Goal: Communication & Community: Answer question/provide support

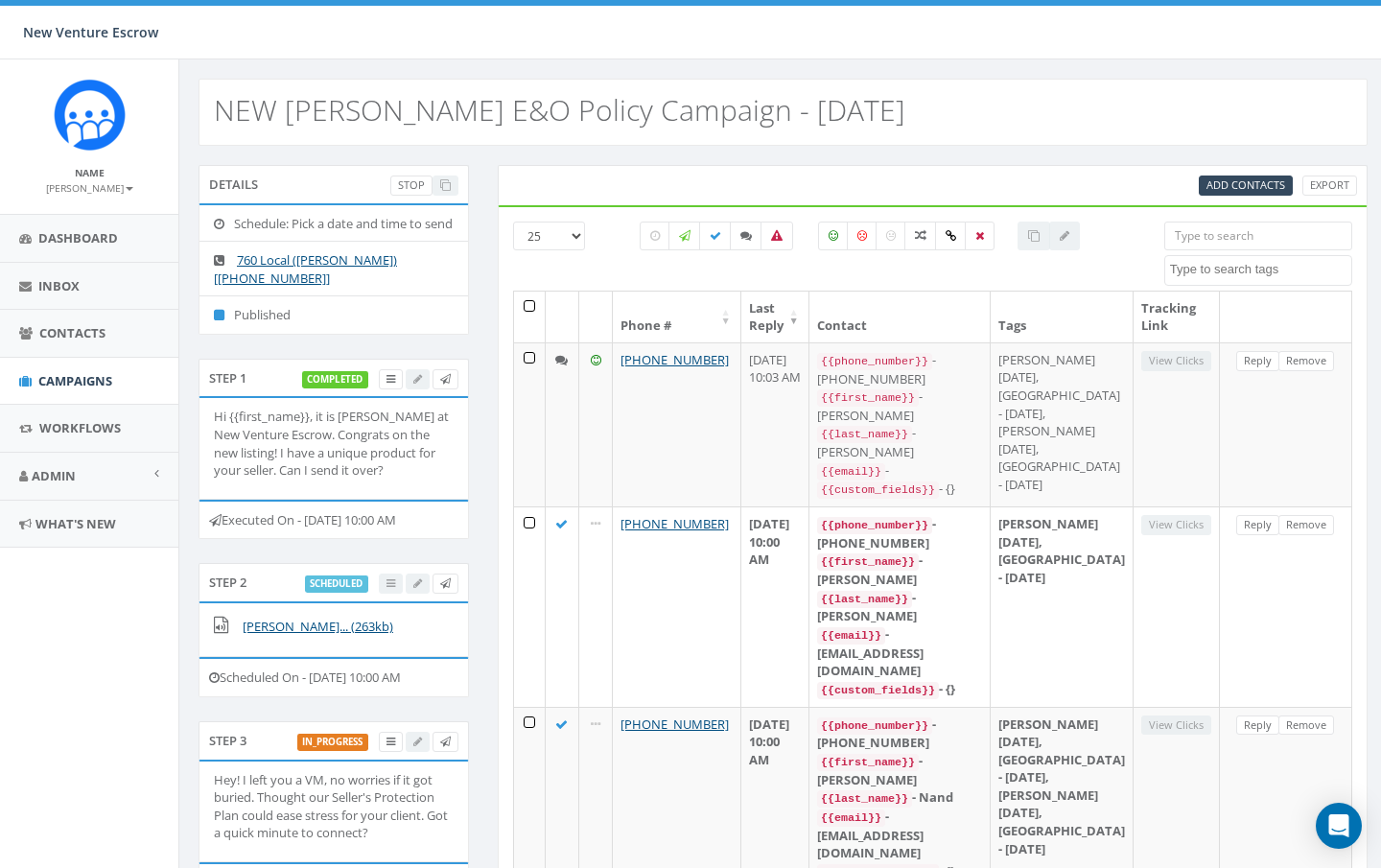
select select
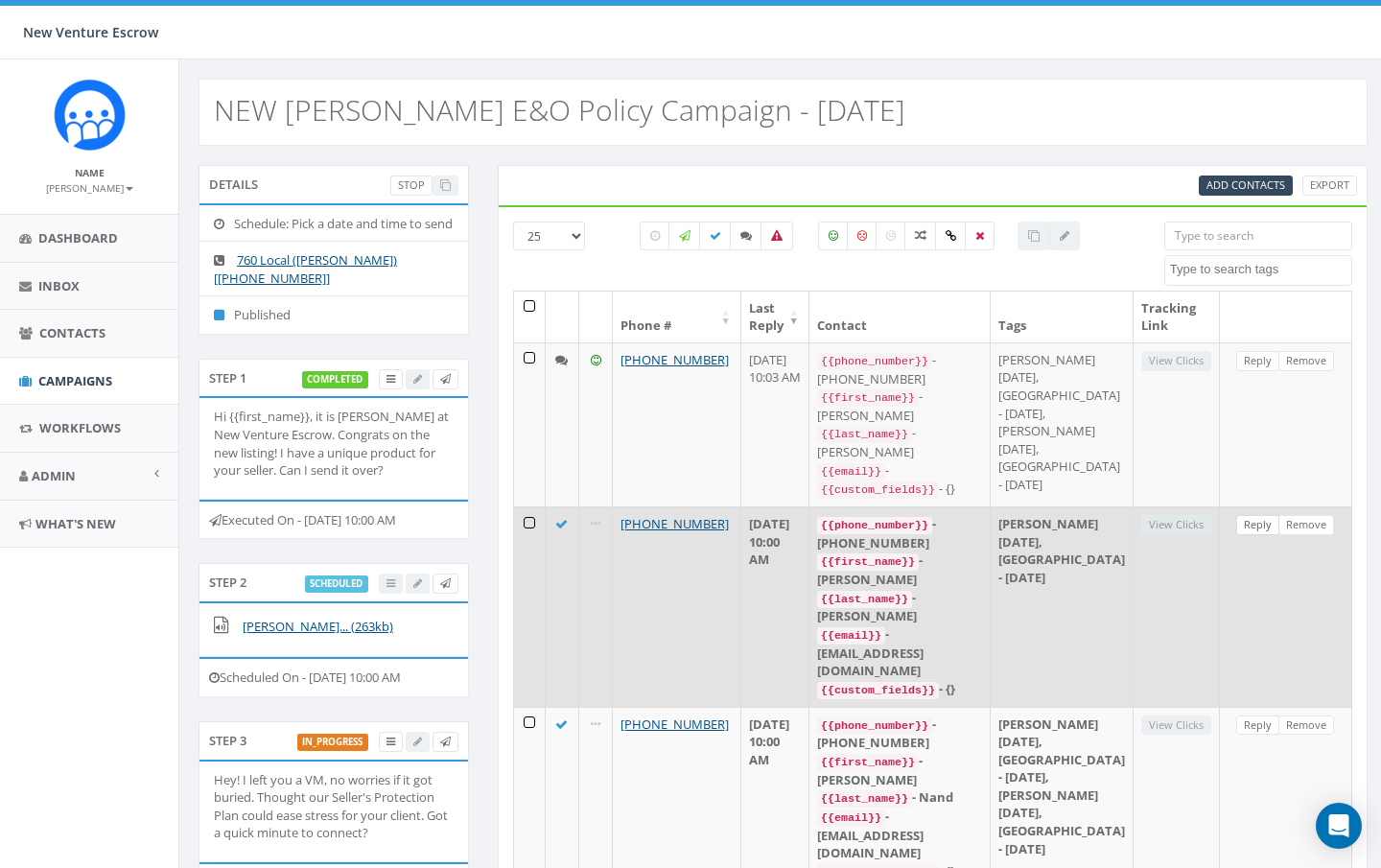
click at [1262, 535] on link "Reply" at bounding box center [1258, 525] width 43 height 20
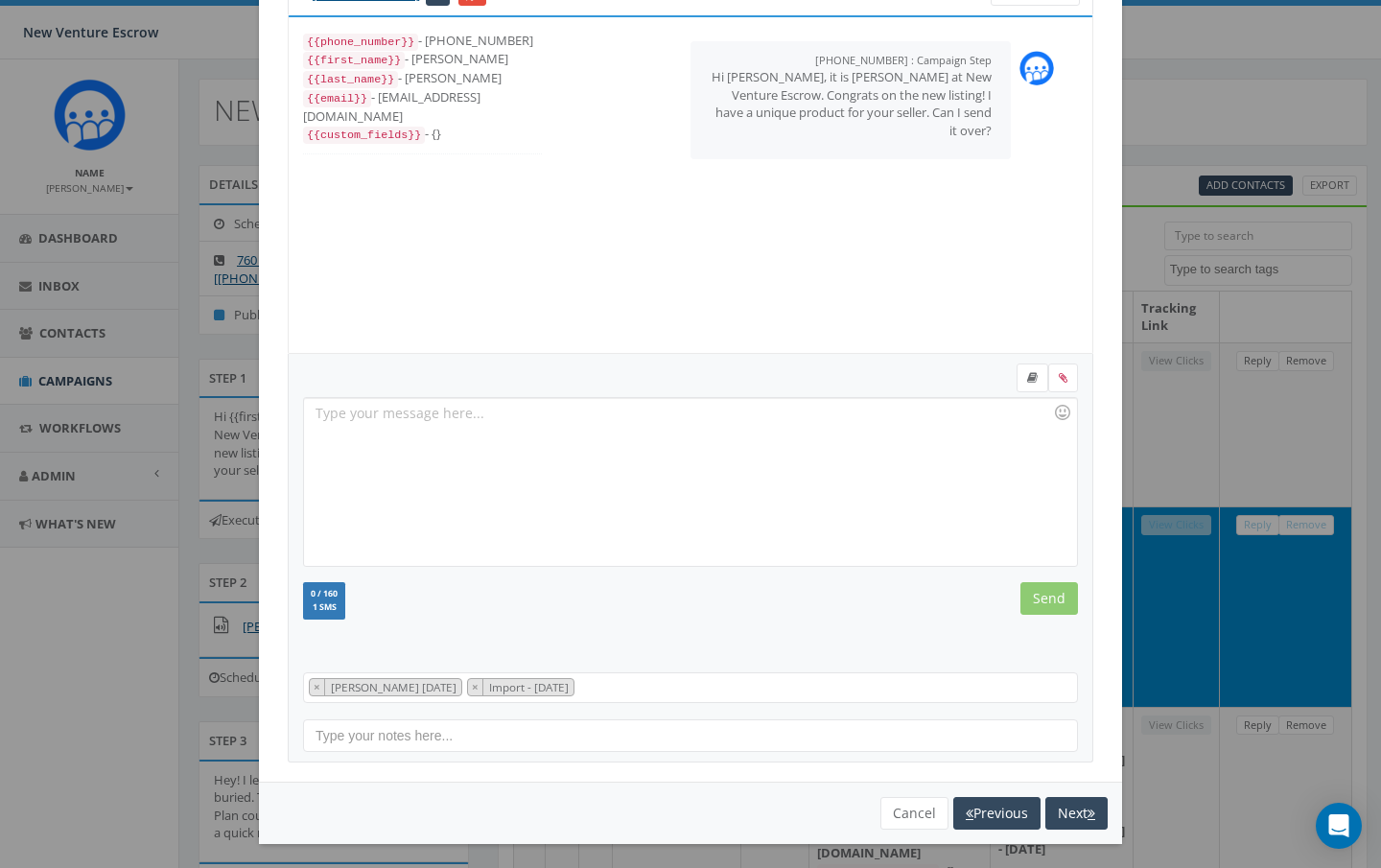
scroll to position [87, 0]
click at [636, 444] on div at bounding box center [690, 483] width 772 height 168
click at [1053, 600] on input "Send" at bounding box center [1049, 599] width 58 height 33
click at [920, 804] on button "Cancel" at bounding box center [914, 813] width 69 height 33
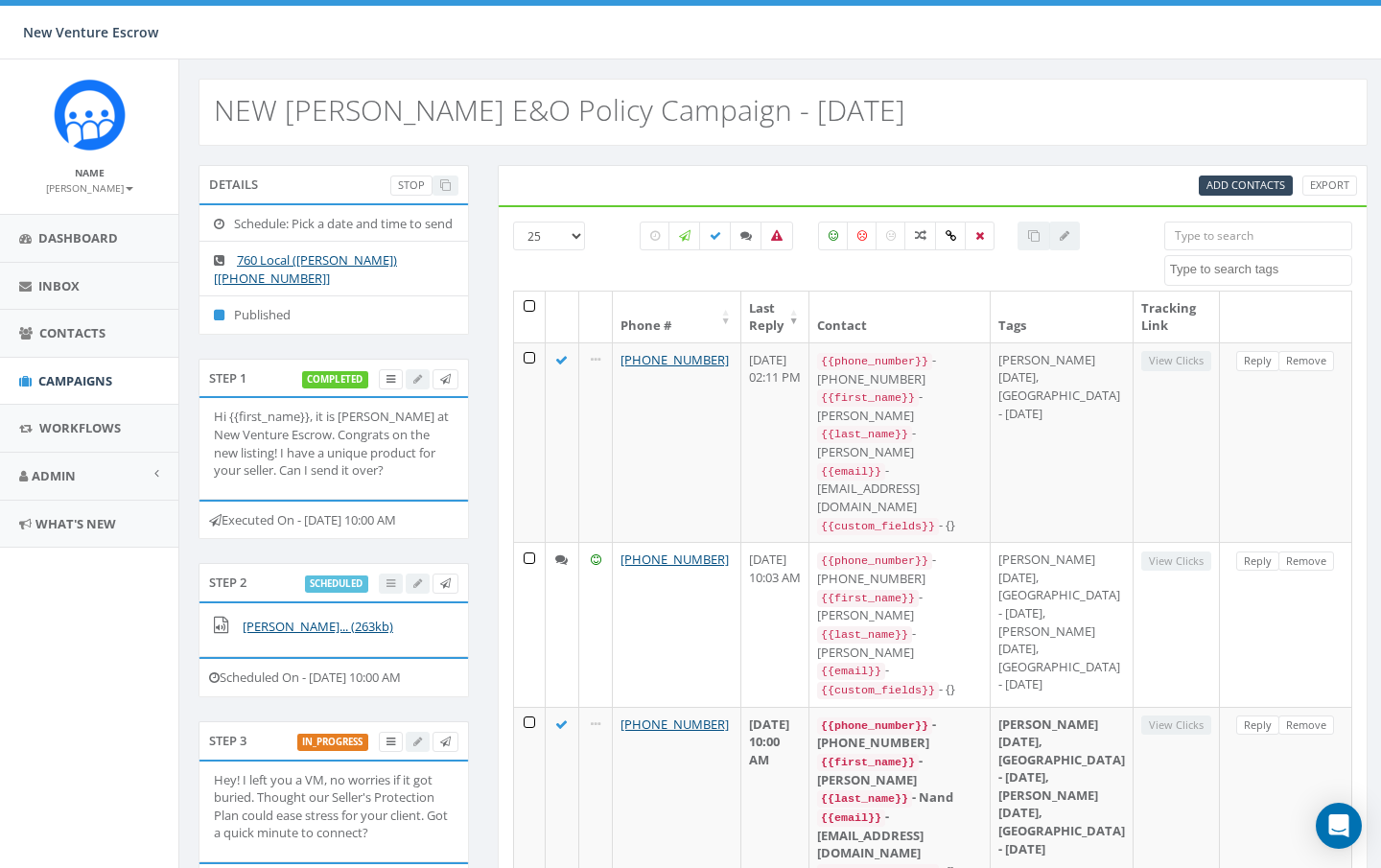
scroll to position [0, 0]
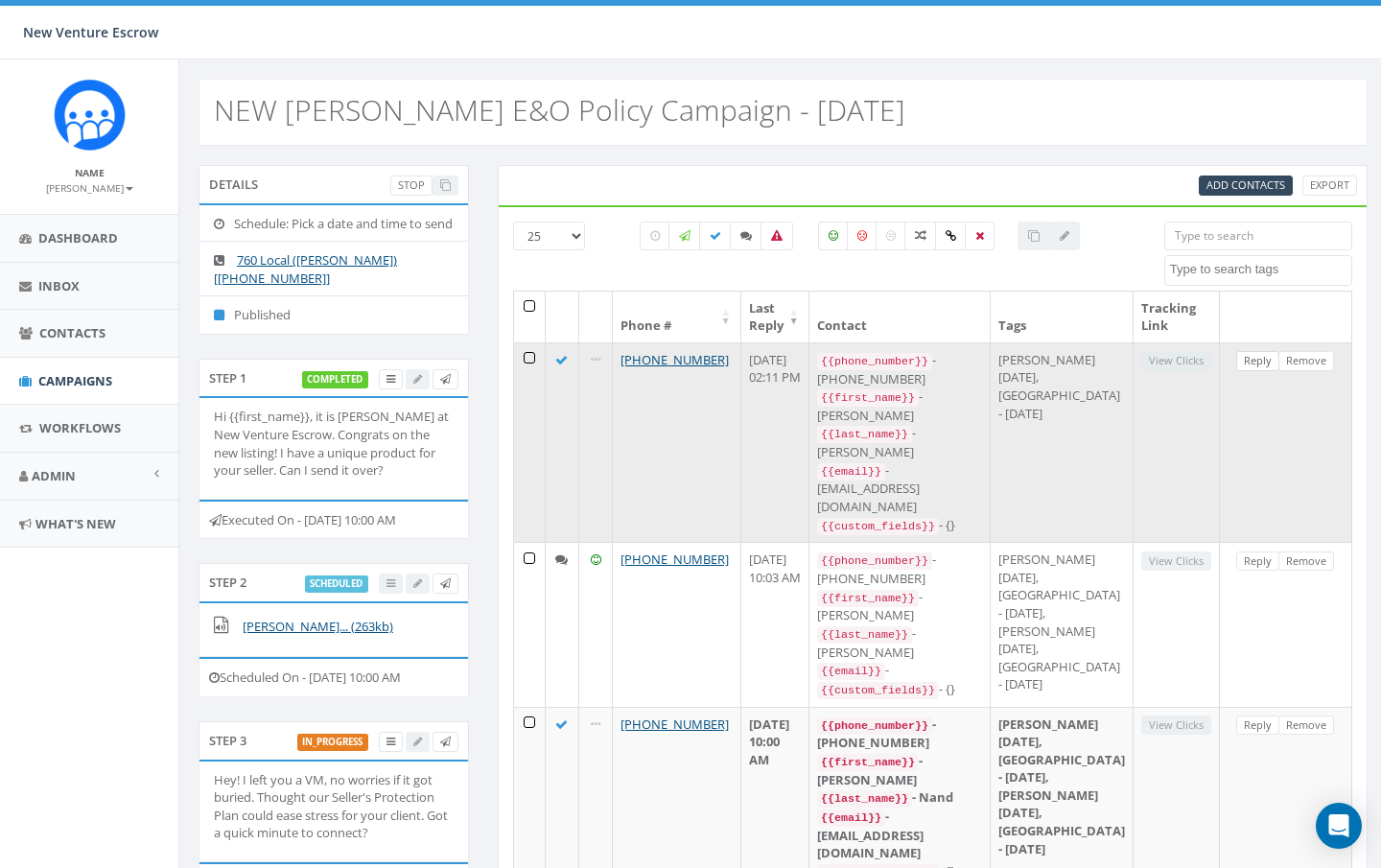
click at [1247, 359] on link "Reply" at bounding box center [1258, 361] width 43 height 20
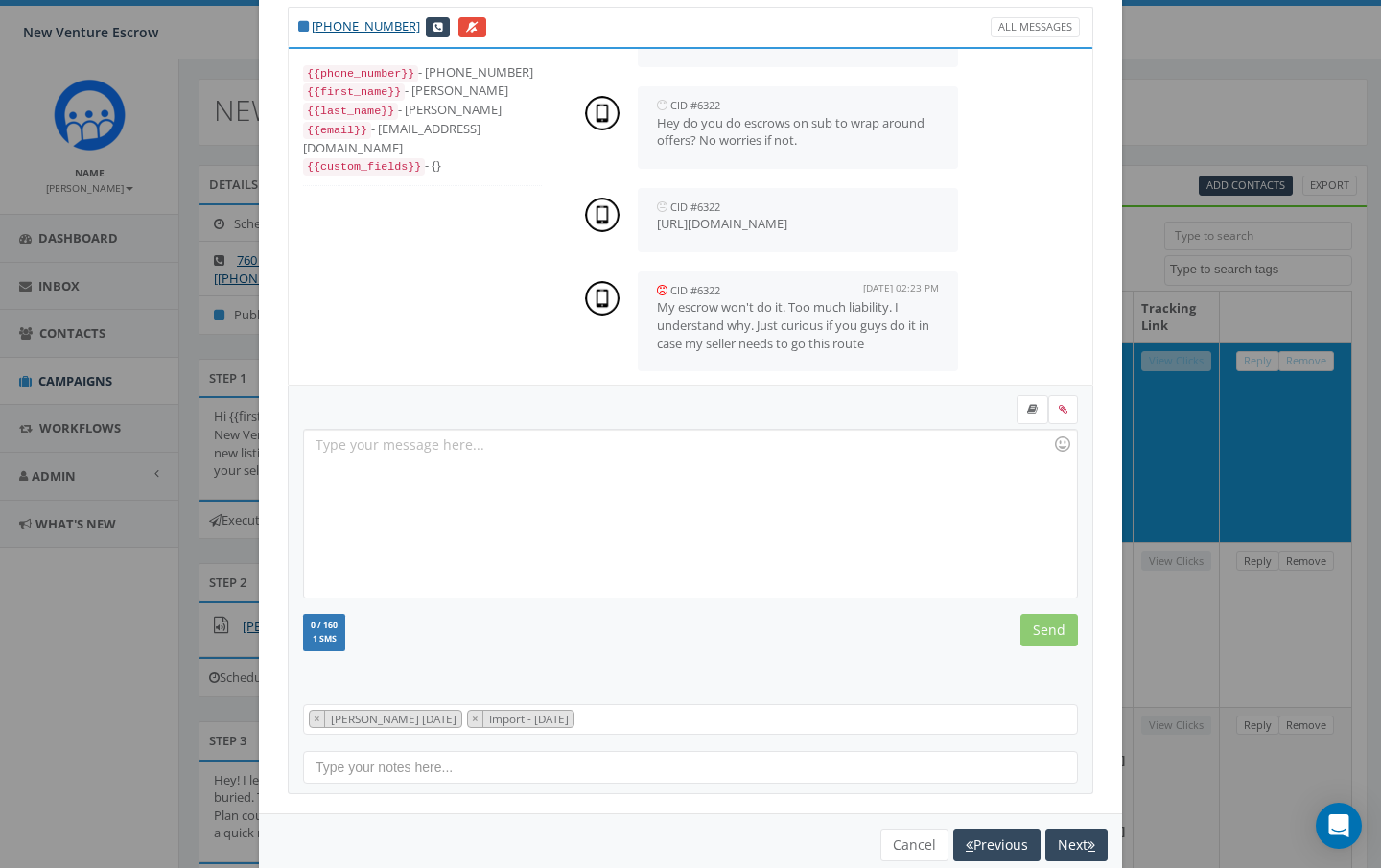
scroll to position [361, 0]
click at [599, 454] on div at bounding box center [690, 513] width 772 height 168
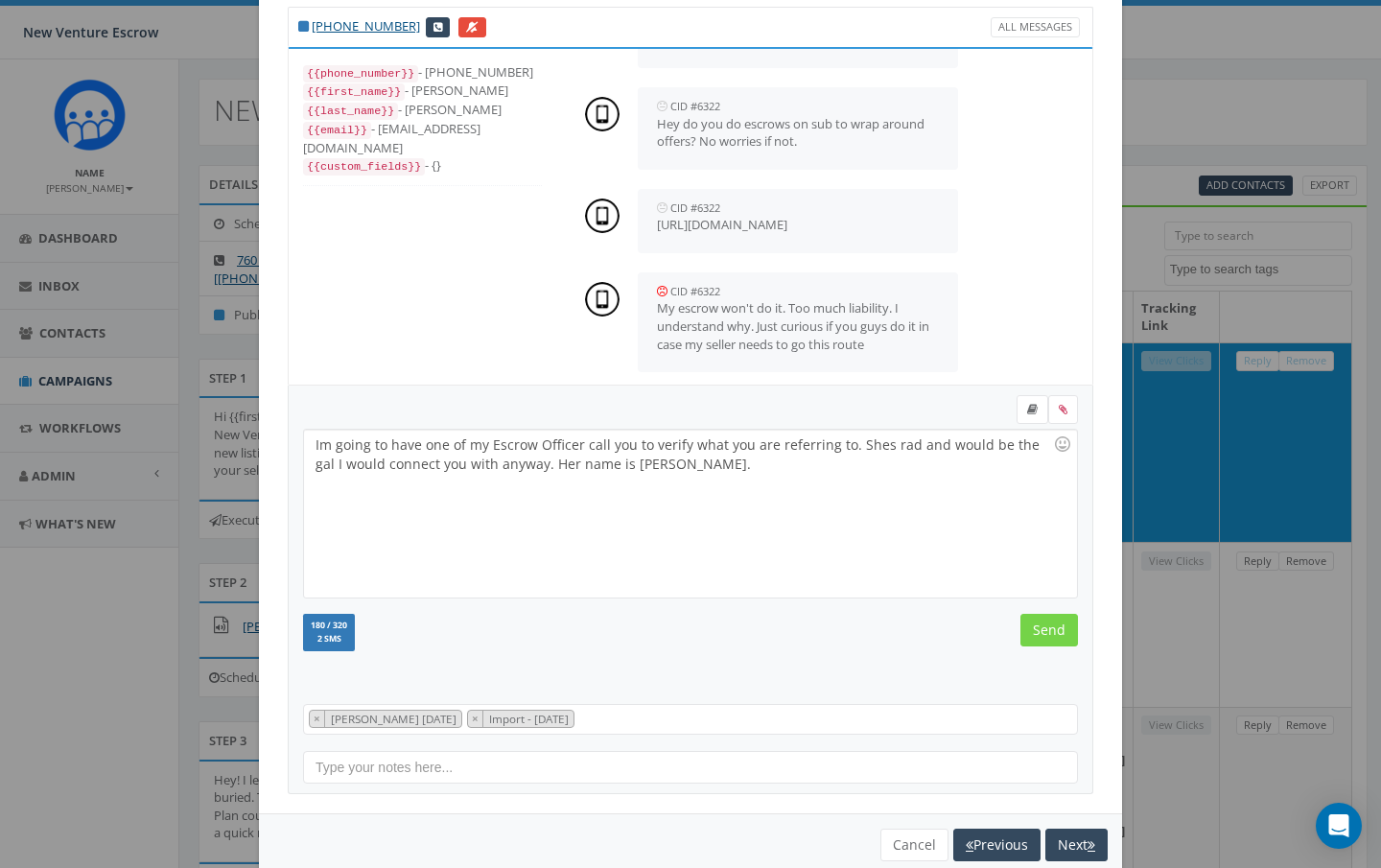
click at [1066, 628] on input "Send" at bounding box center [1049, 630] width 58 height 33
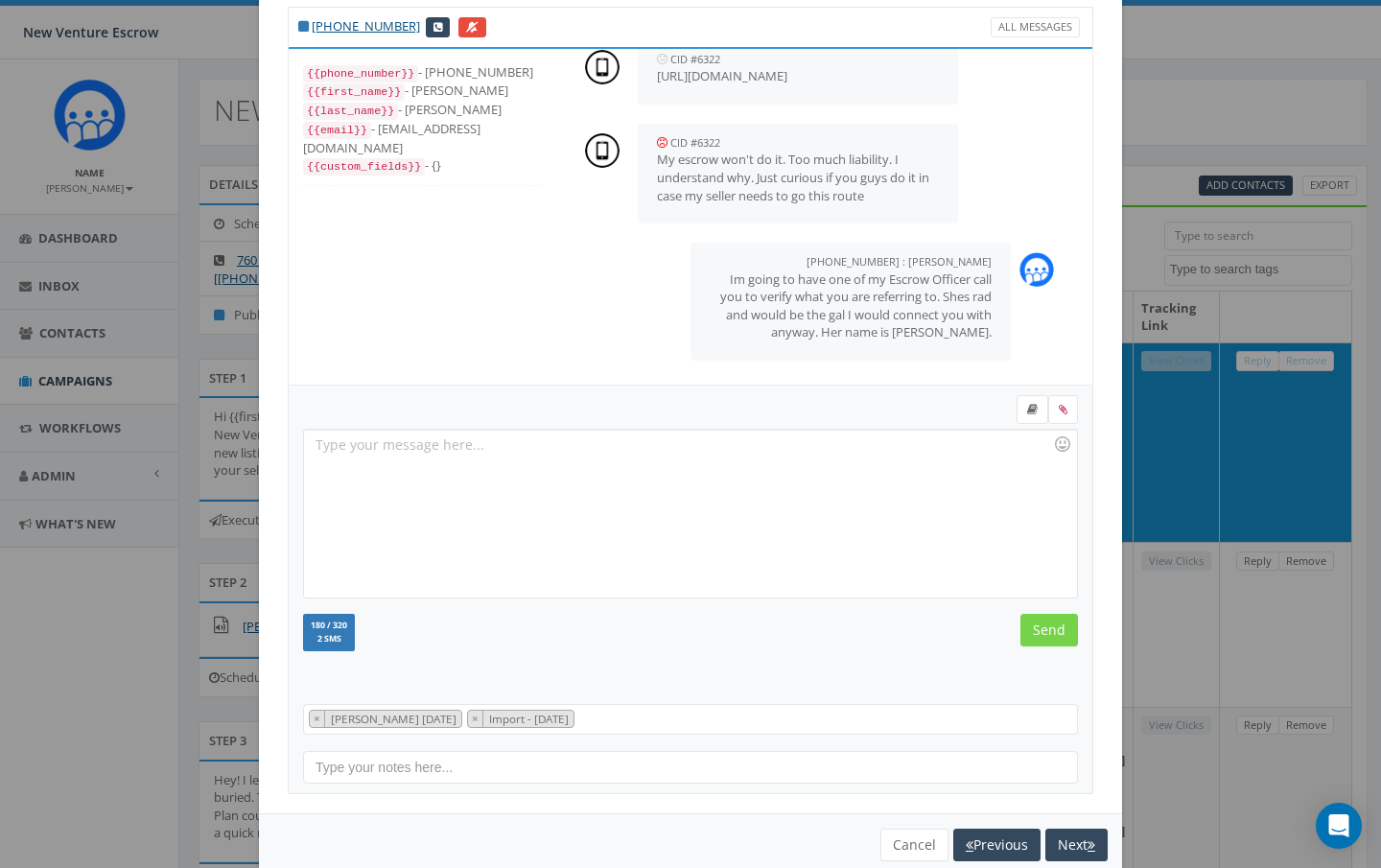
scroll to position [495, 0]
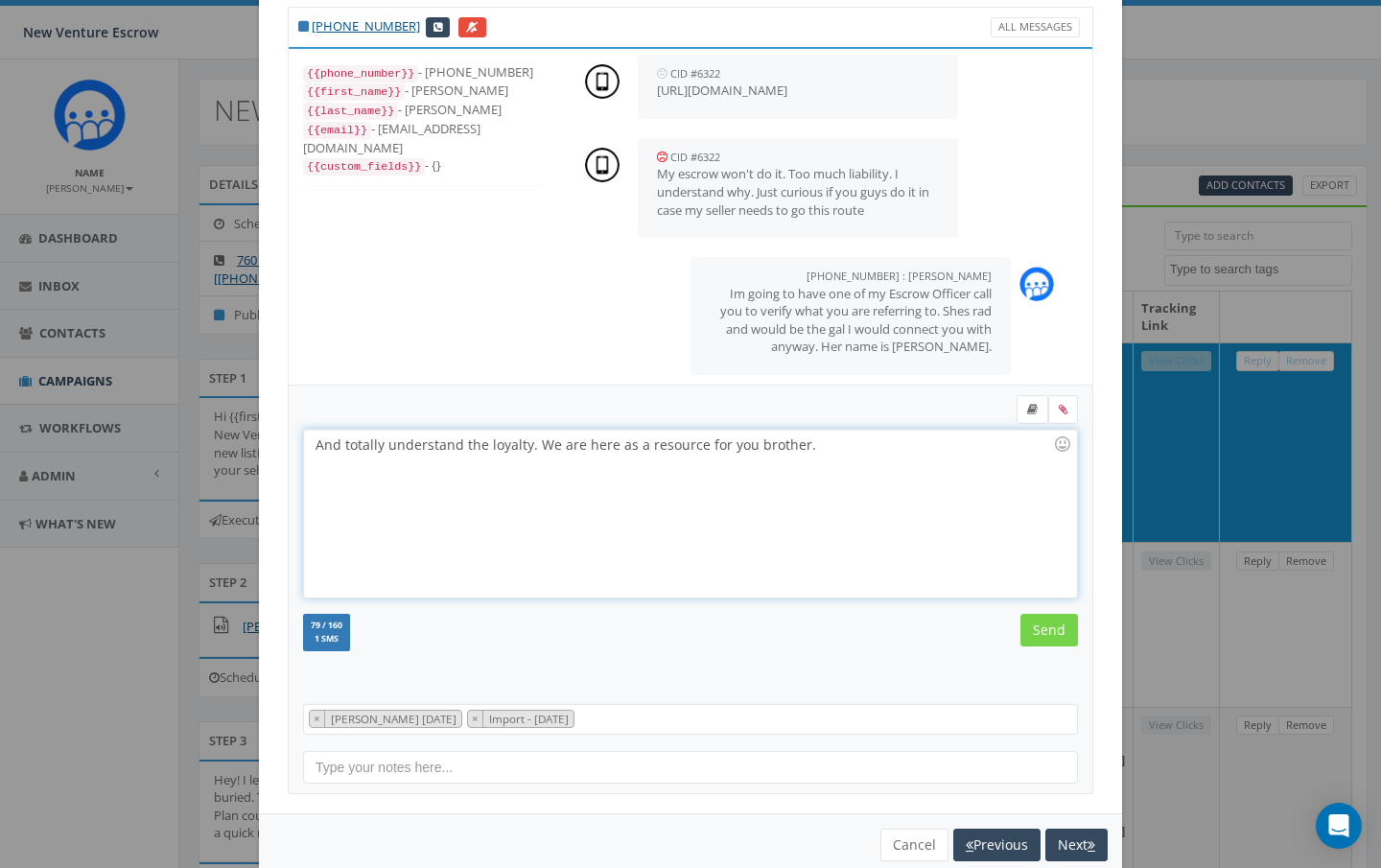
click at [1055, 627] on input "Send" at bounding box center [1049, 630] width 58 height 33
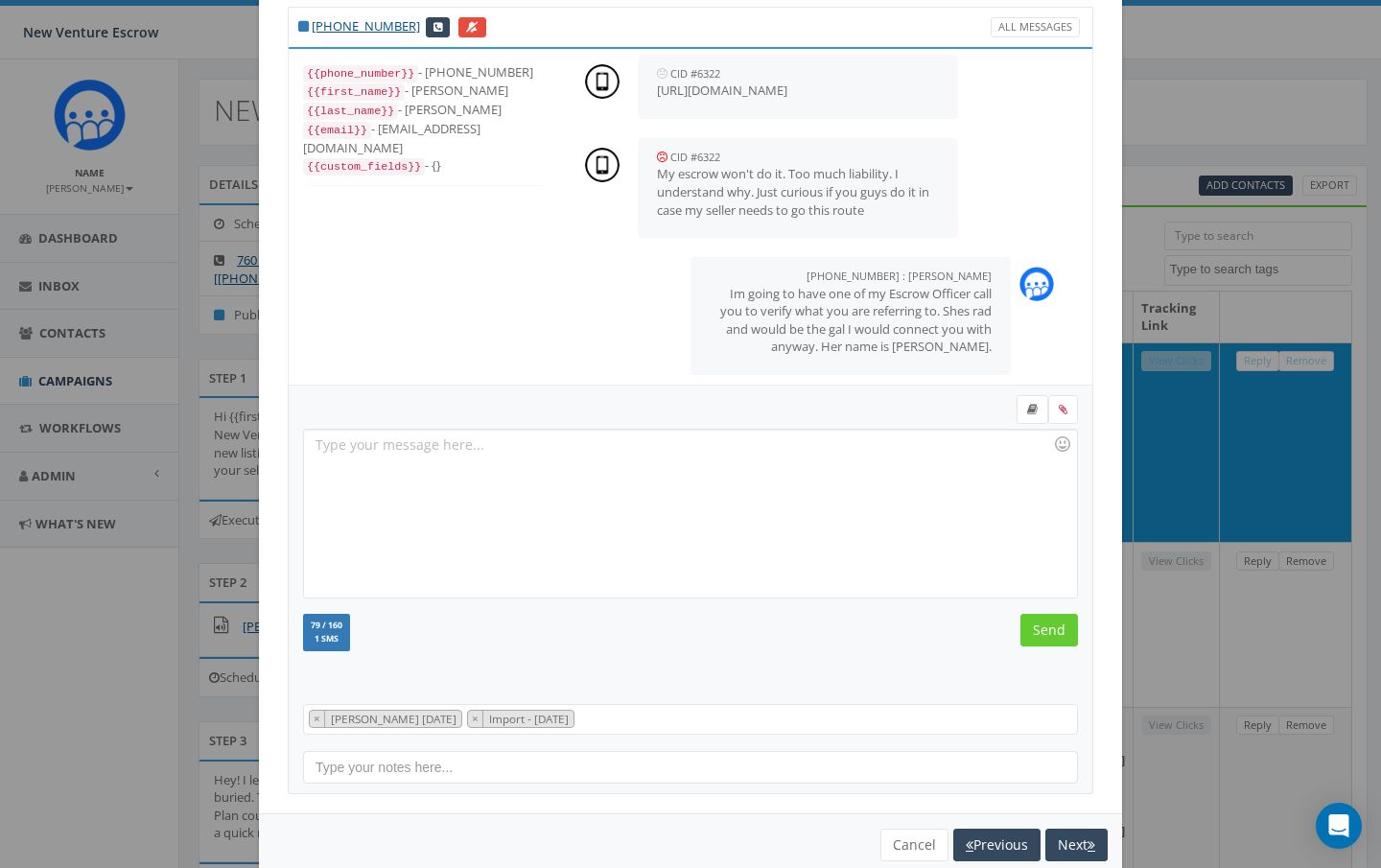
scroll to position [595, 0]
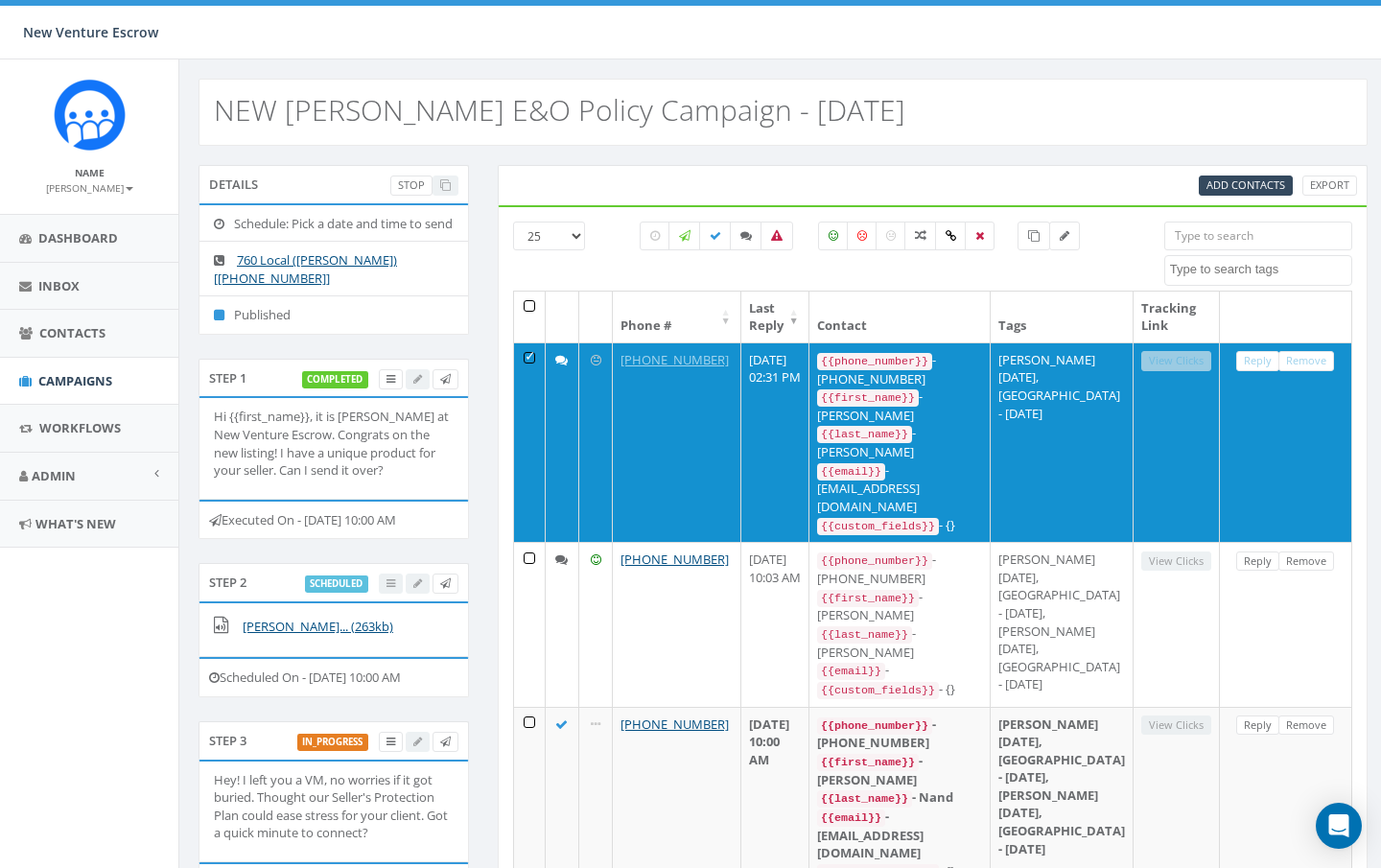
select select
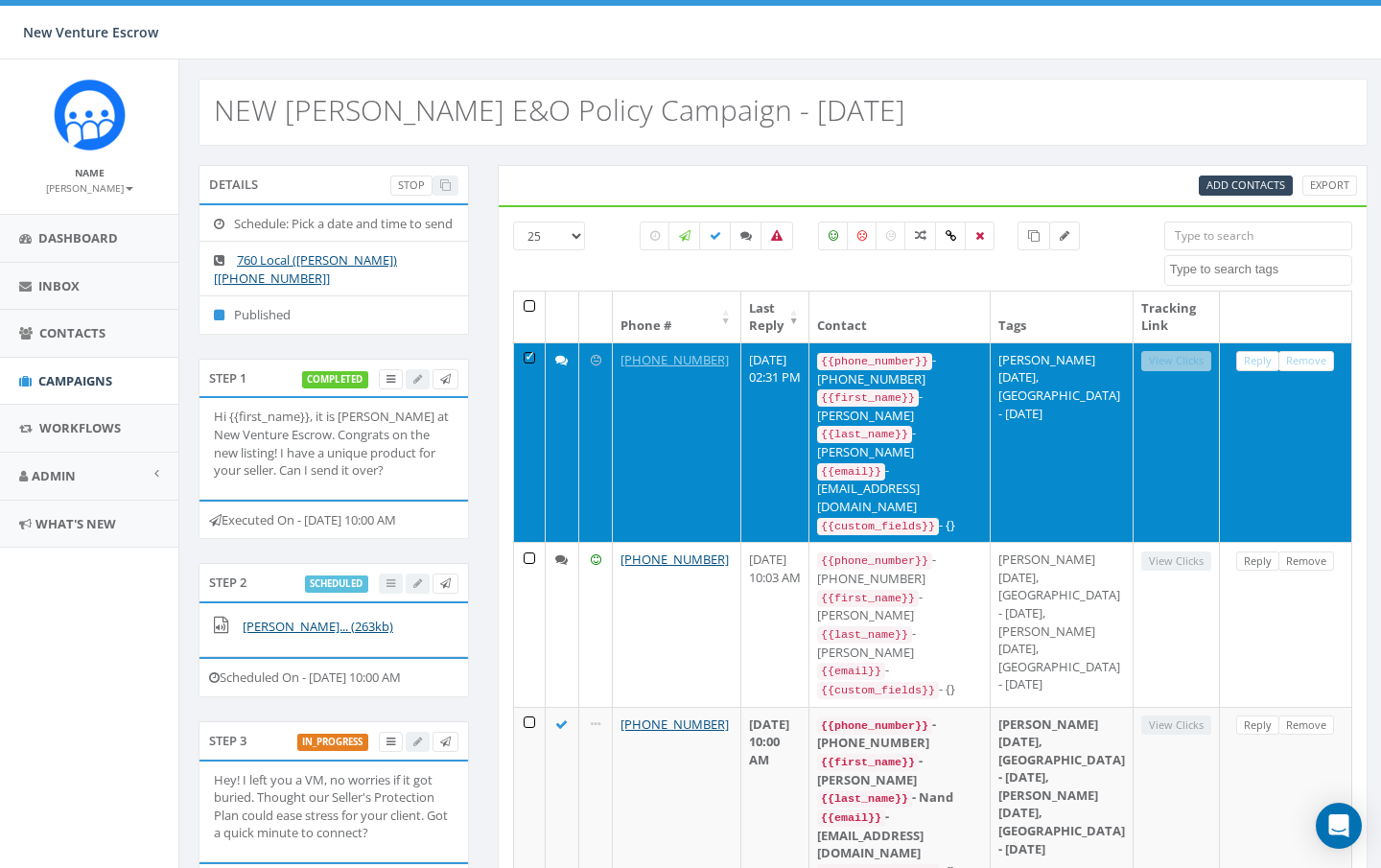
click at [1266, 364] on link "Reply" at bounding box center [1258, 361] width 43 height 20
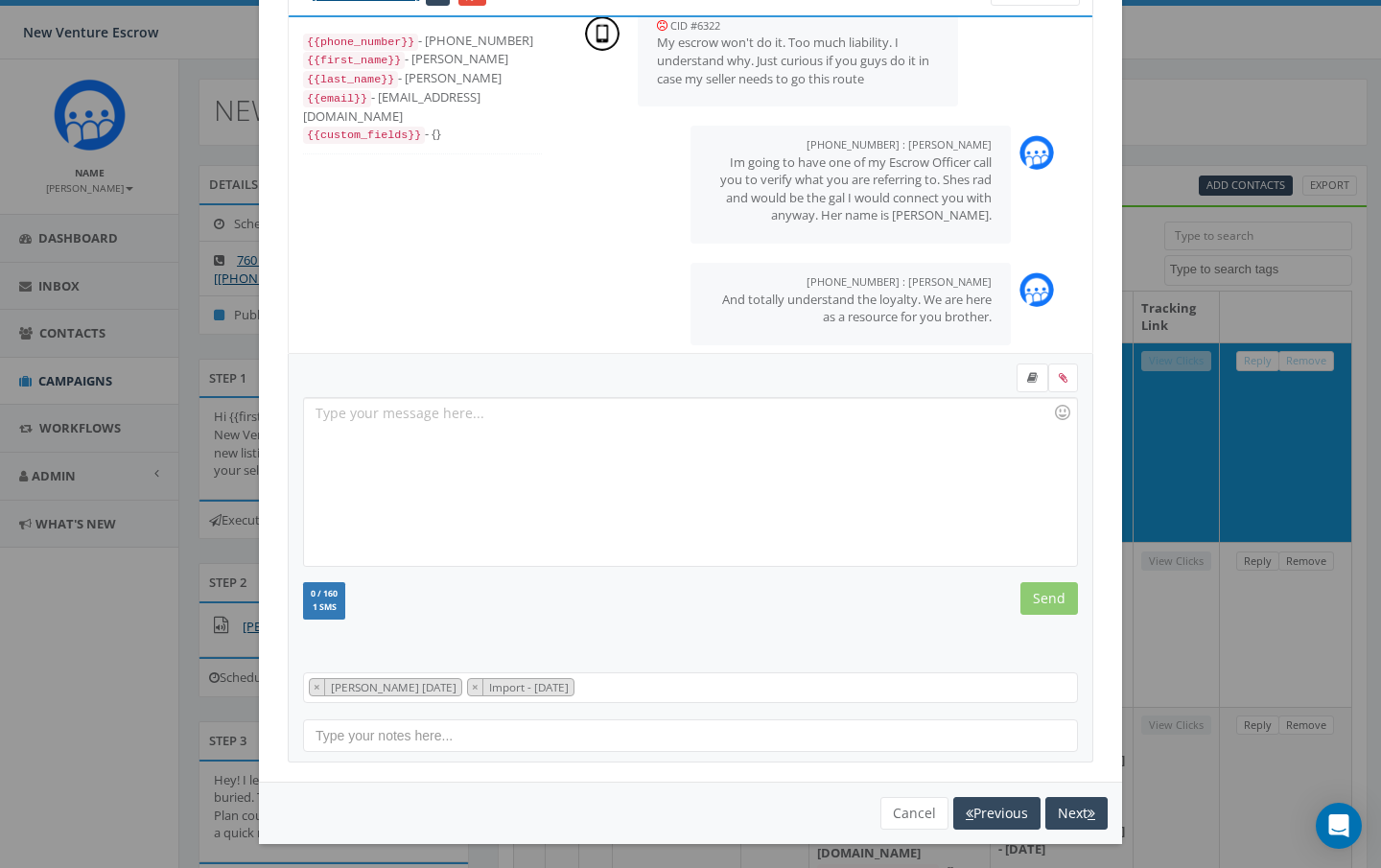
scroll to position [87, 0]
click at [914, 812] on button "Cancel" at bounding box center [914, 813] width 69 height 33
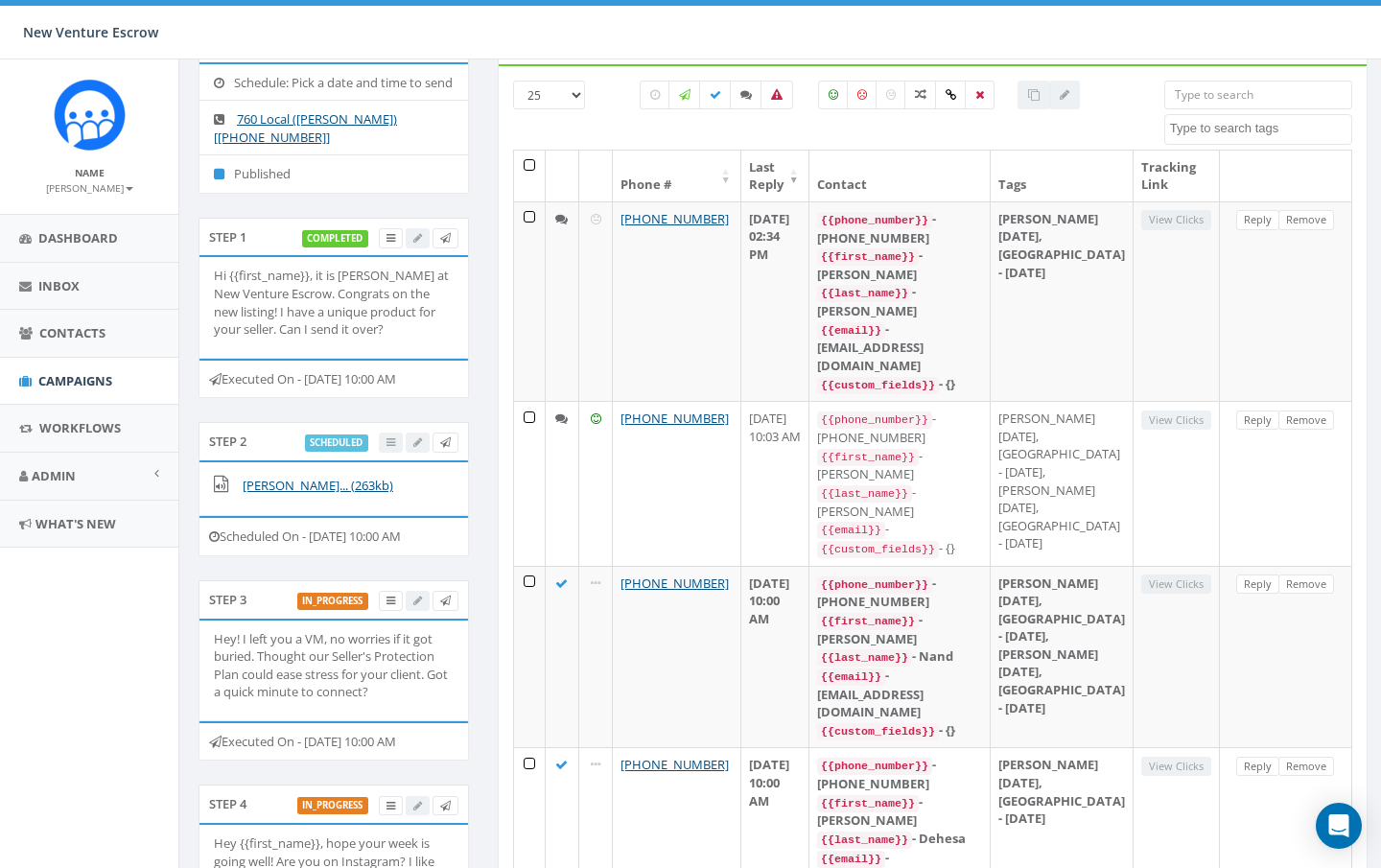
scroll to position [170, 0]
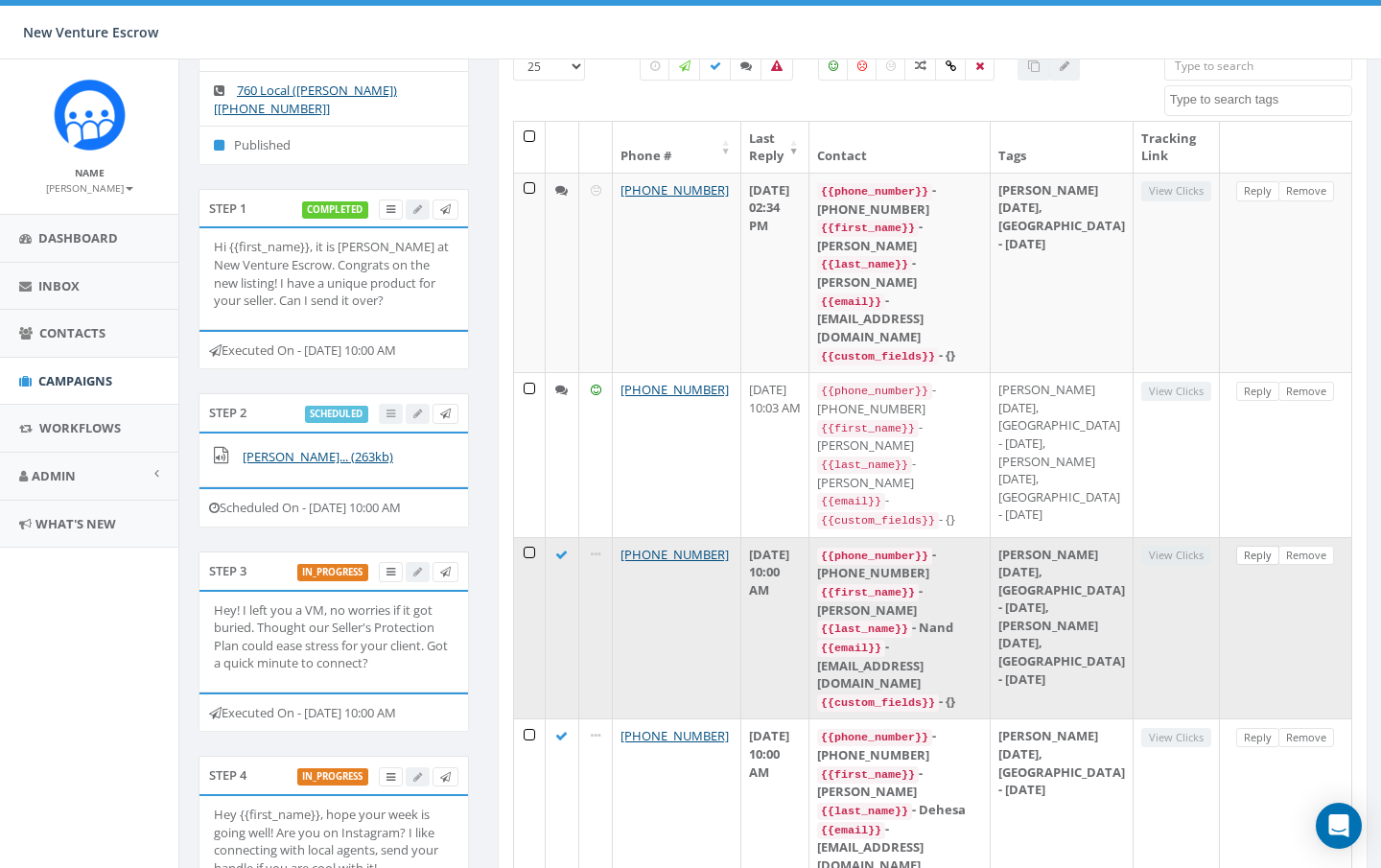
click at [1254, 545] on link "Reply" at bounding box center [1258, 555] width 43 height 20
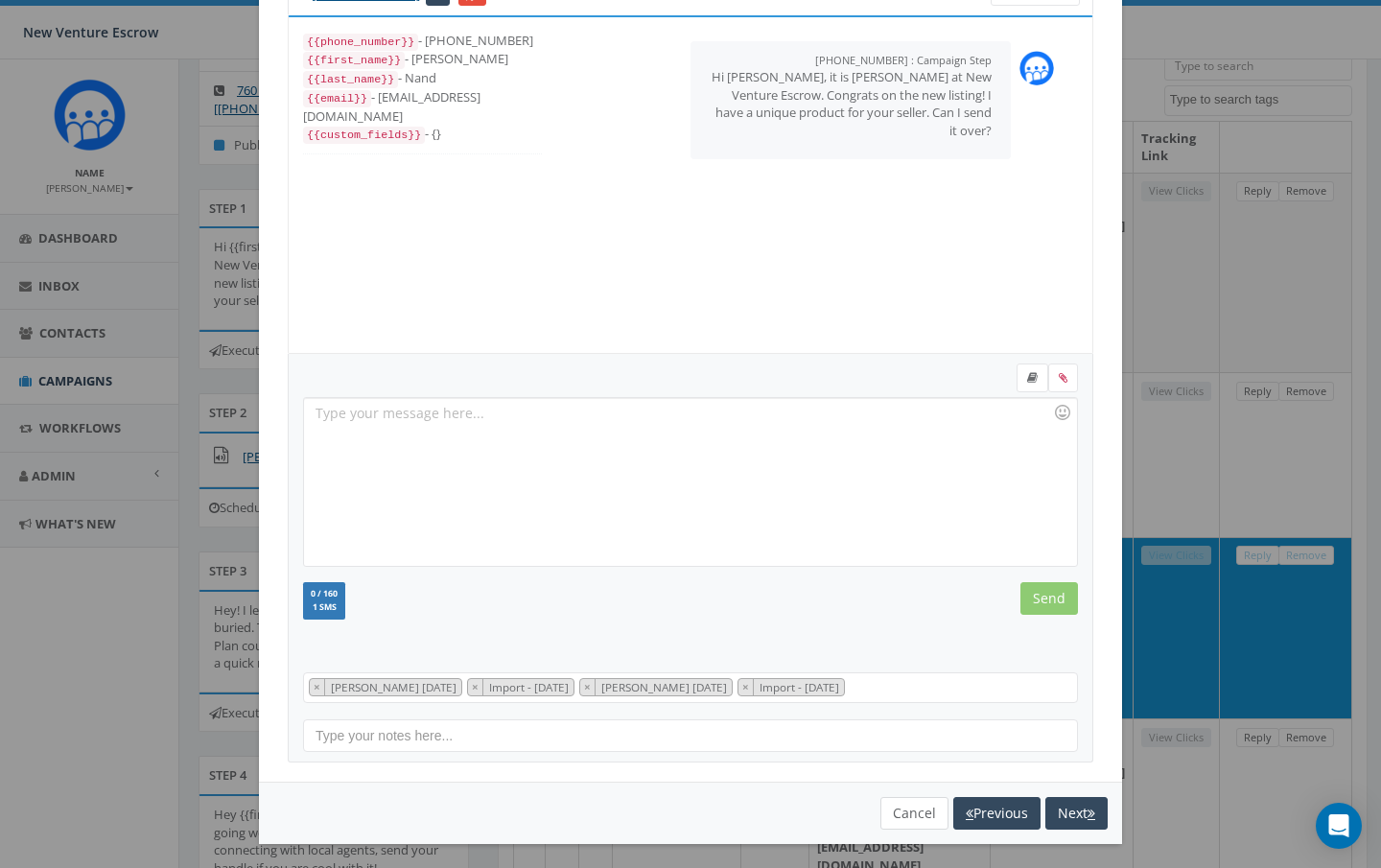
scroll to position [87, 0]
click at [903, 809] on button "Cancel" at bounding box center [914, 813] width 69 height 33
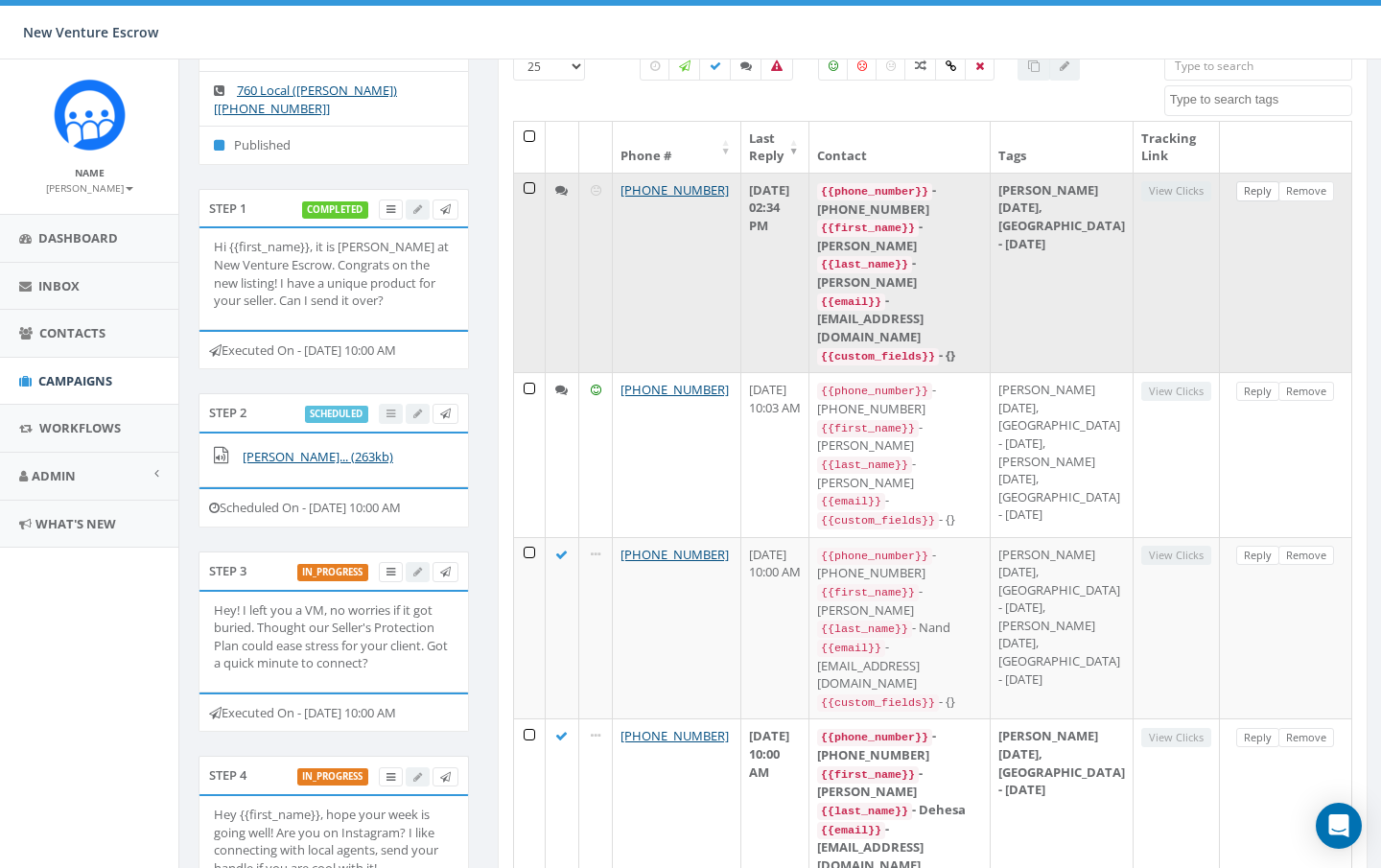
click at [1260, 193] on link "Reply" at bounding box center [1258, 191] width 43 height 20
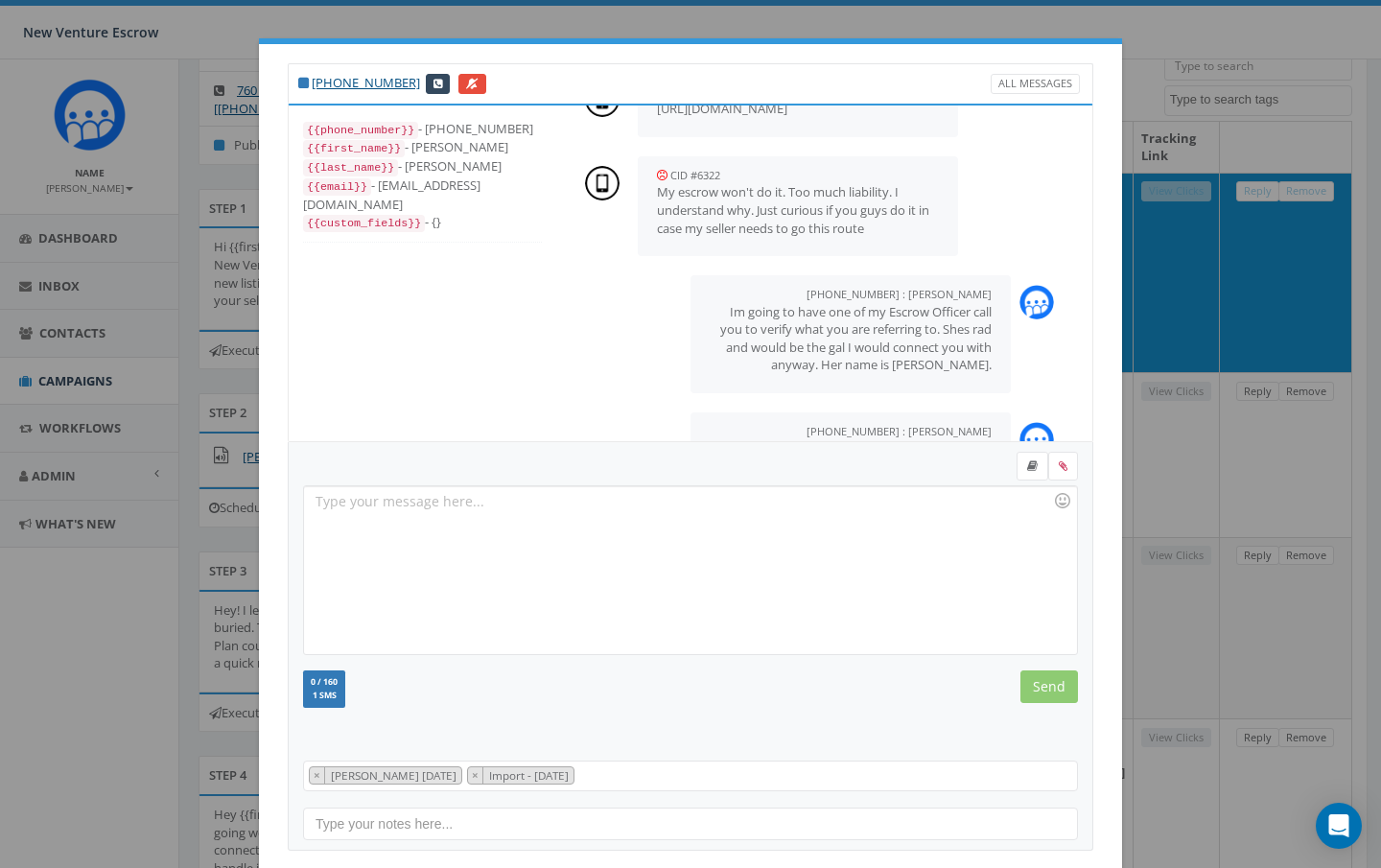
scroll to position [760, 0]
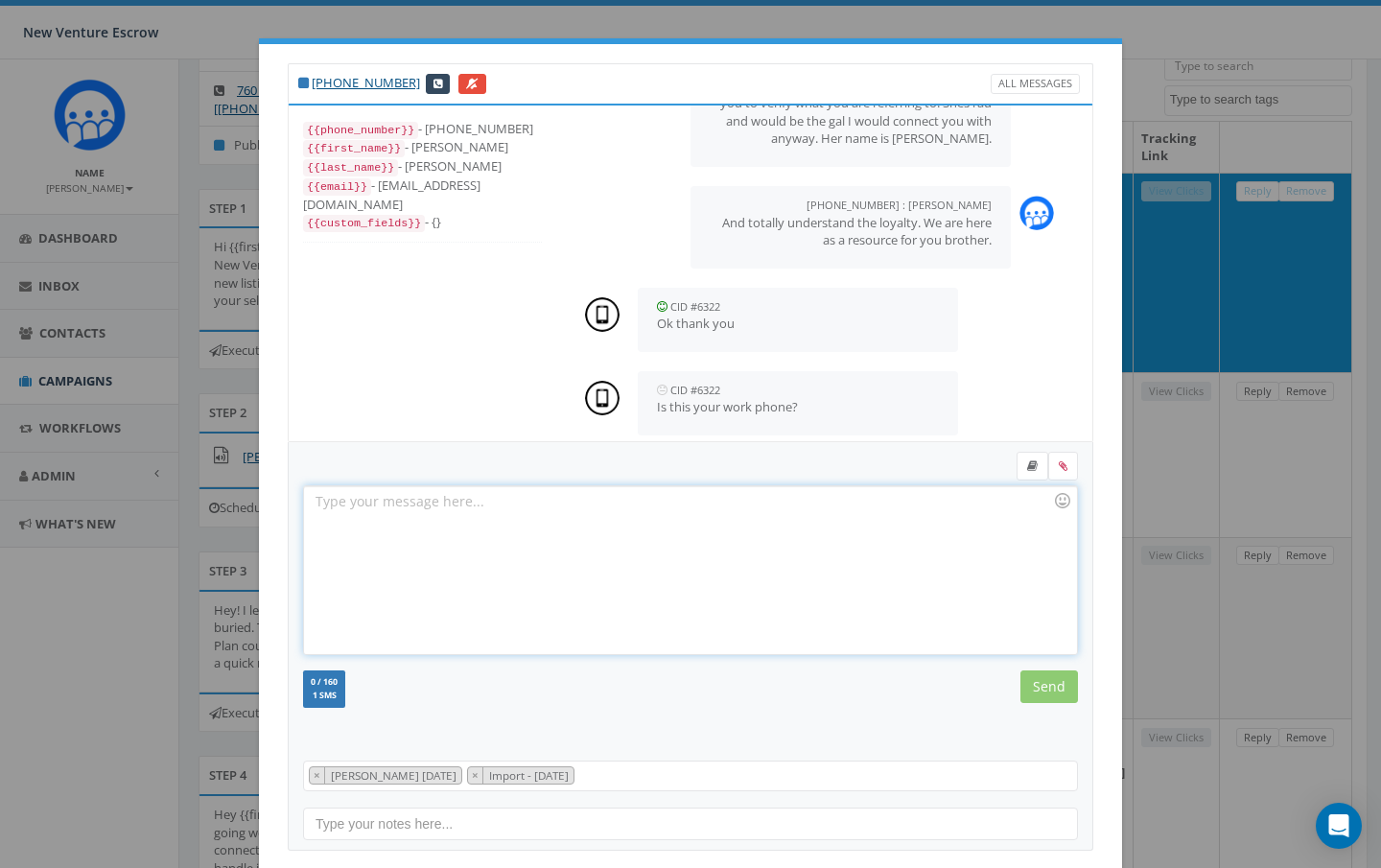
click at [518, 516] on div at bounding box center [690, 570] width 772 height 168
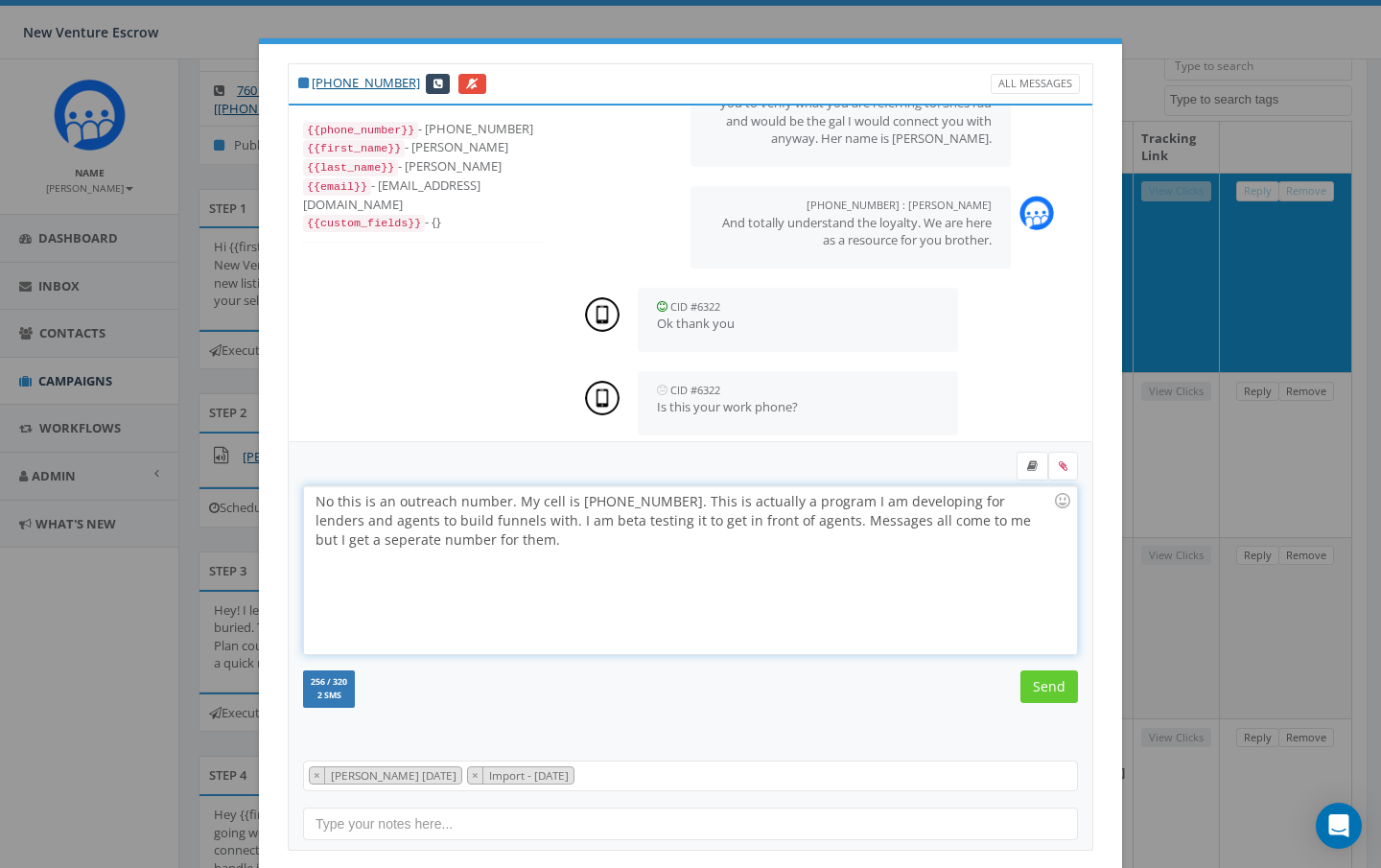
click at [410, 521] on div "No this is an outreach number. My cell is [PHONE_NUMBER]. This is actually a pr…" at bounding box center [690, 570] width 772 height 168
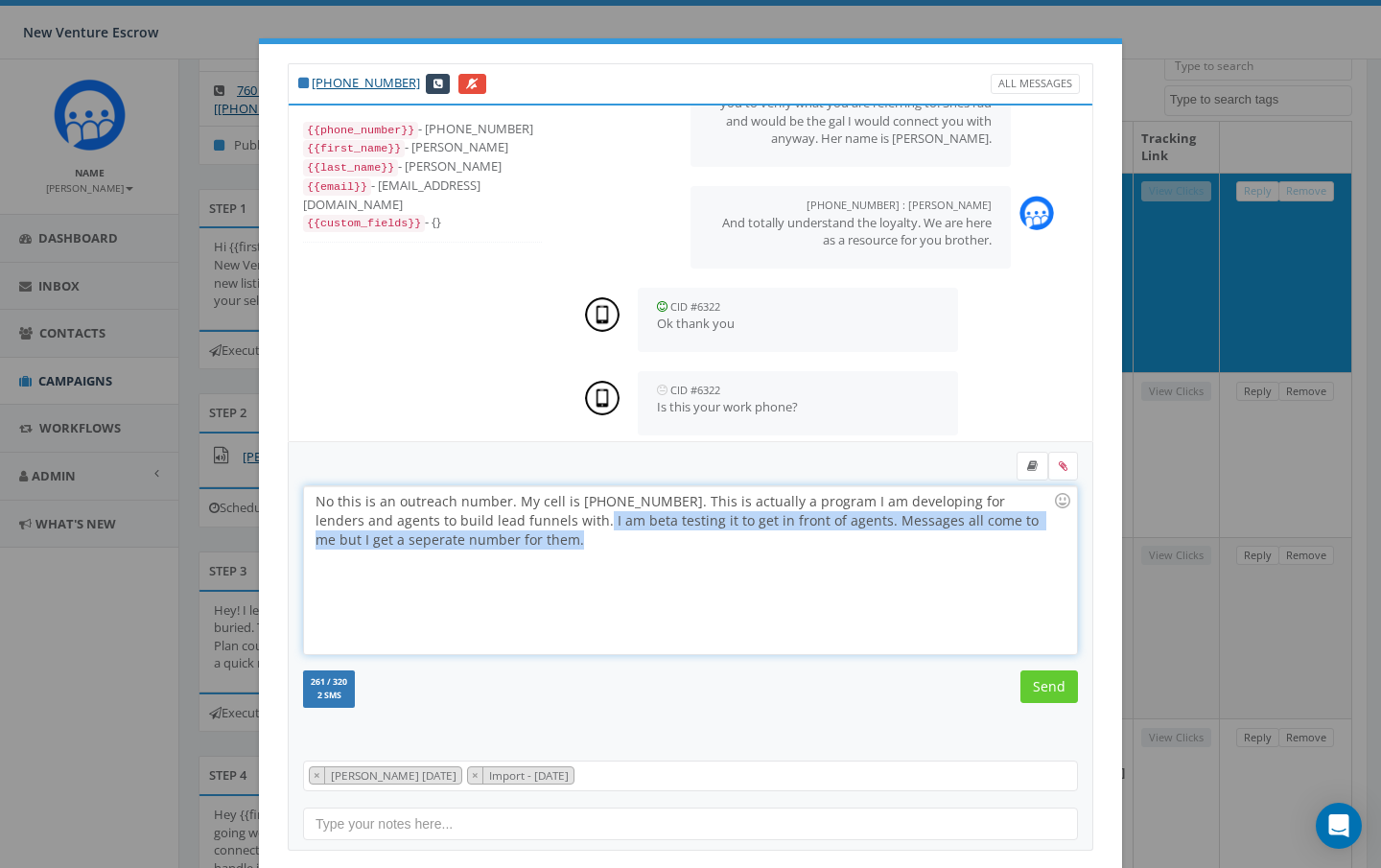
drag, startPoint x: 527, startPoint y: 522, endPoint x: 529, endPoint y: 536, distance: 14.1
click at [529, 536] on div "No this is an outreach number. My cell is [PHONE_NUMBER]. This is actually a pr…" at bounding box center [690, 570] width 772 height 168
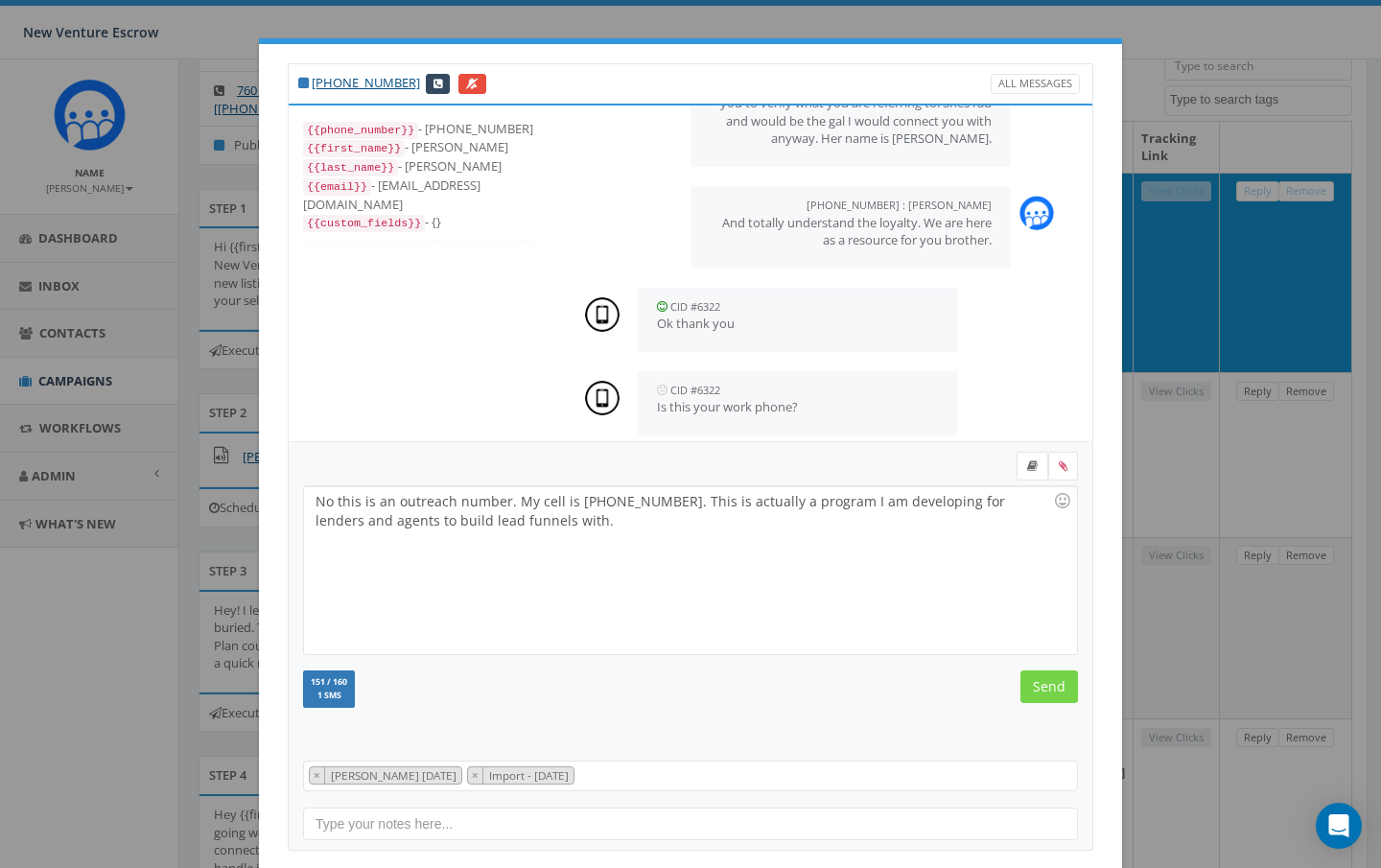
click at [1047, 683] on input "Send" at bounding box center [1049, 686] width 58 height 33
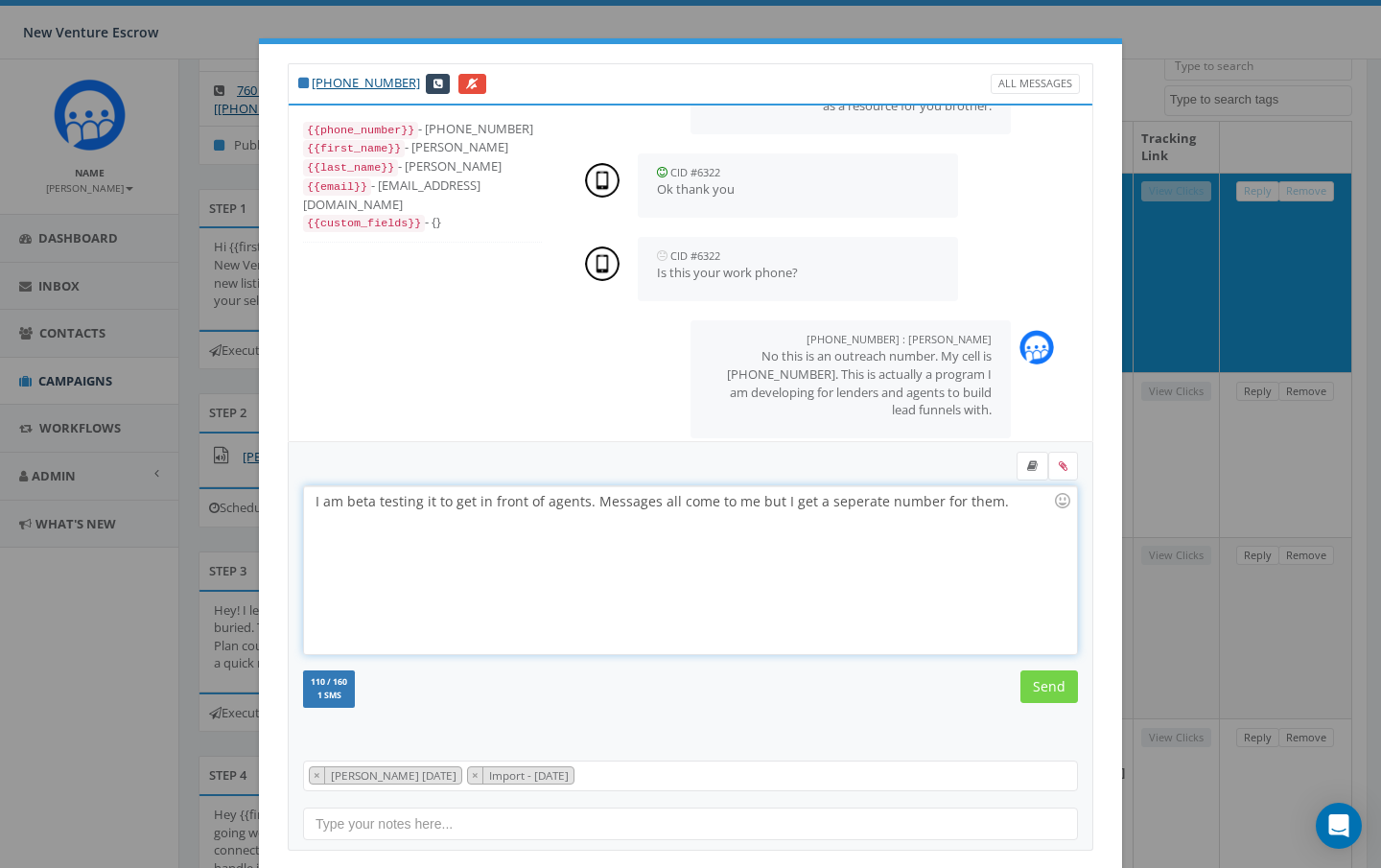
click at [1045, 683] on input "Send" at bounding box center [1049, 686] width 58 height 33
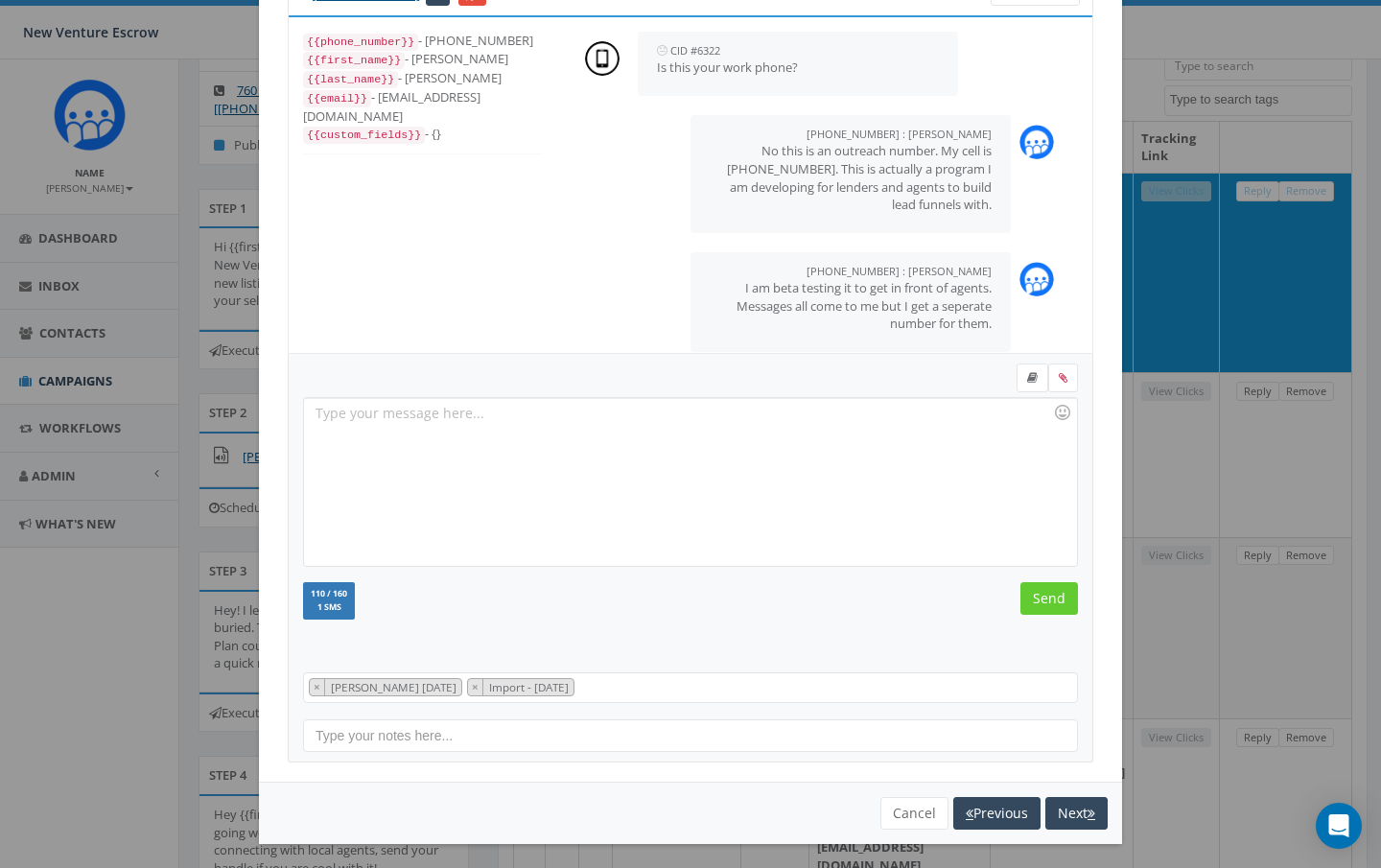
scroll to position [87, 0]
click at [918, 803] on button "Cancel" at bounding box center [914, 813] width 69 height 33
